Goal: Transaction & Acquisition: Download file/media

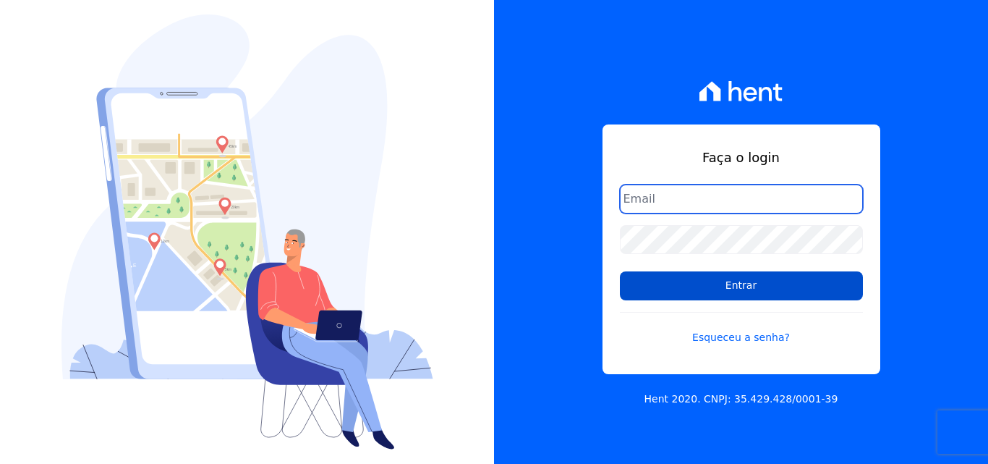
type input "[EMAIL_ADDRESS][DOMAIN_NAME]"
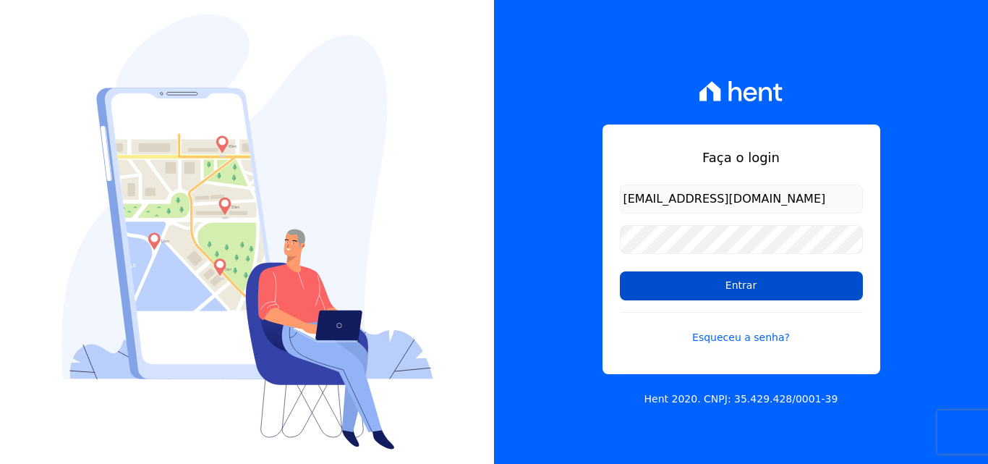
click at [802, 284] on input "Entrar" at bounding box center [741, 285] width 243 height 29
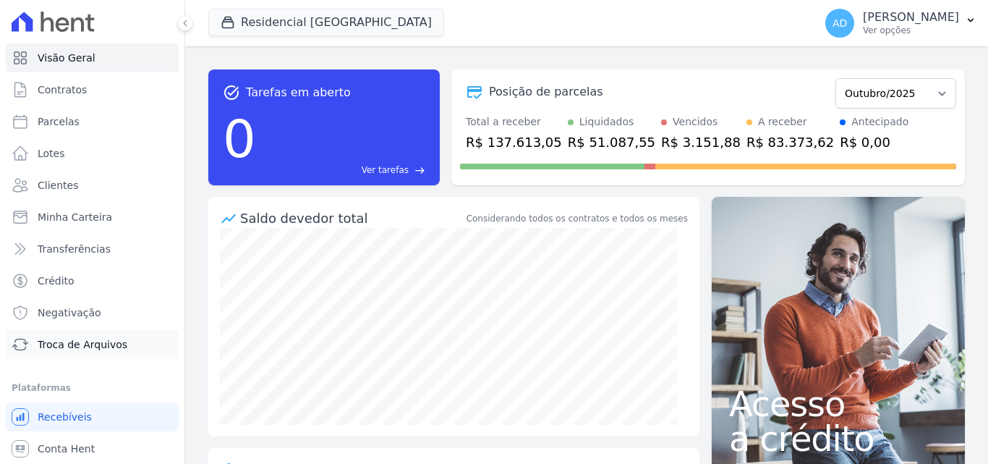
click at [68, 342] on span "Troca de Arquivos" at bounding box center [83, 344] width 90 height 14
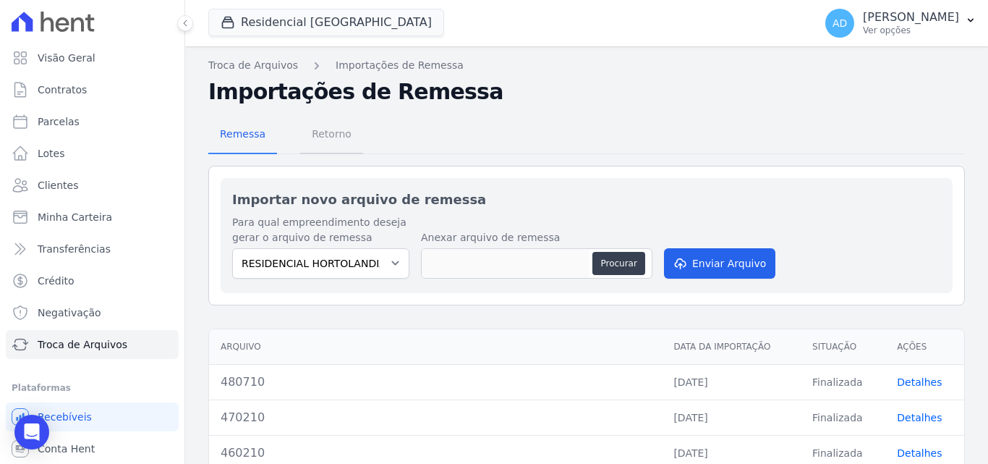
click at [323, 137] on span "Retorno" at bounding box center [331, 133] width 57 height 29
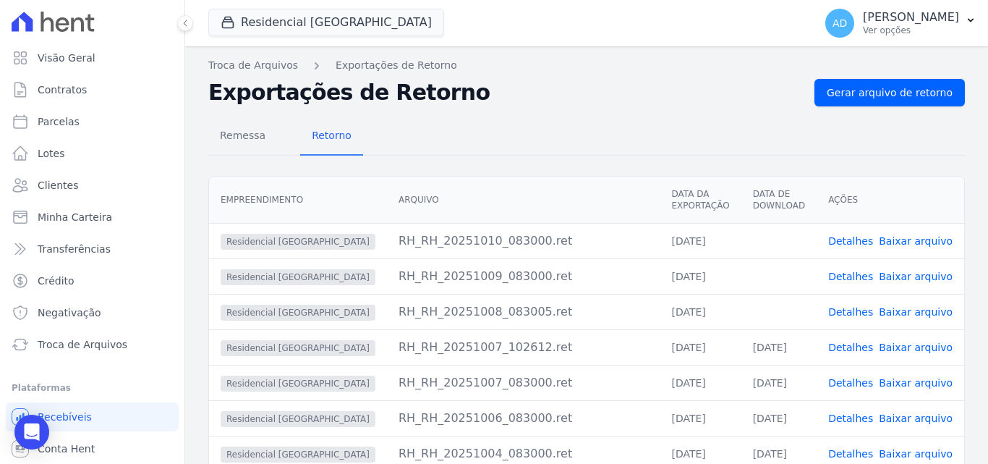
click at [910, 312] on link "Baixar arquivo" at bounding box center [916, 312] width 74 height 12
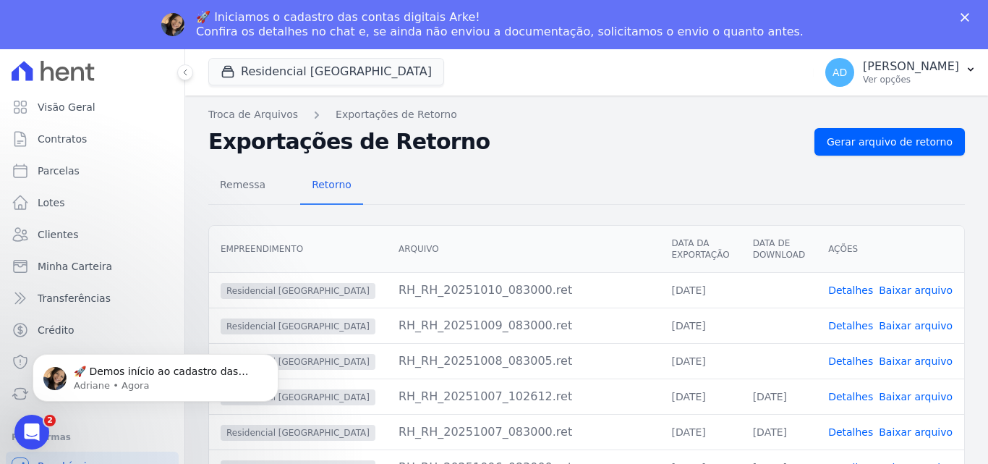
click at [896, 325] on link "Baixar arquivo" at bounding box center [916, 326] width 74 height 12
click at [898, 289] on link "Baixar arquivo" at bounding box center [916, 290] width 74 height 12
